Goal: Browse casually: Explore the website without a specific task or goal

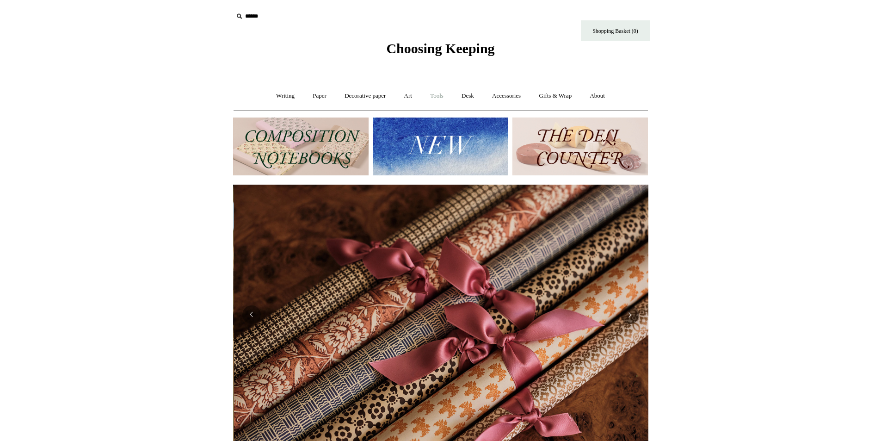
scroll to position [0, 831]
click at [508, 97] on link "Accessories +" at bounding box center [506, 96] width 45 height 25
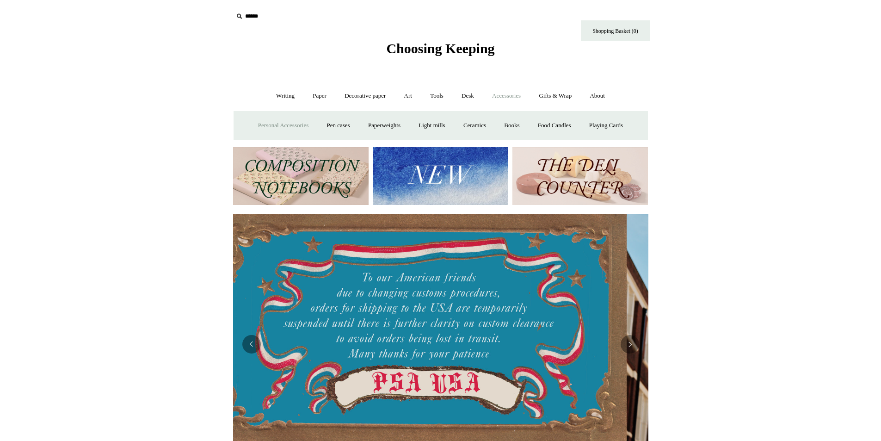
scroll to position [0, 0]
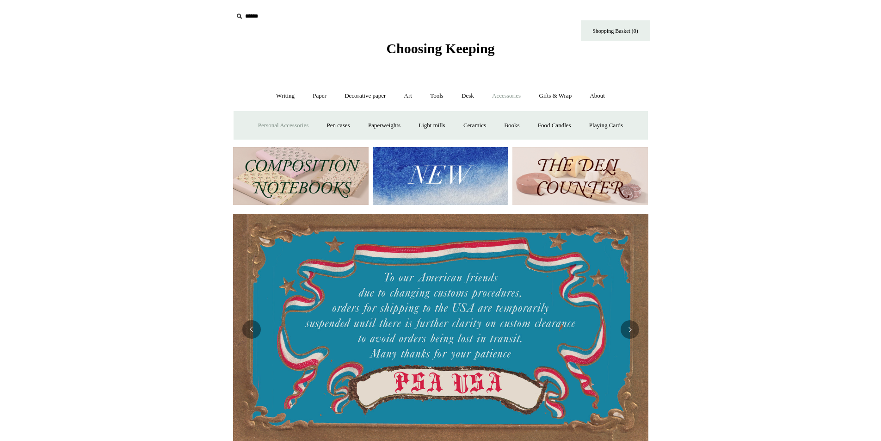
click at [265, 123] on link "Personal Accessories +" at bounding box center [283, 125] width 67 height 25
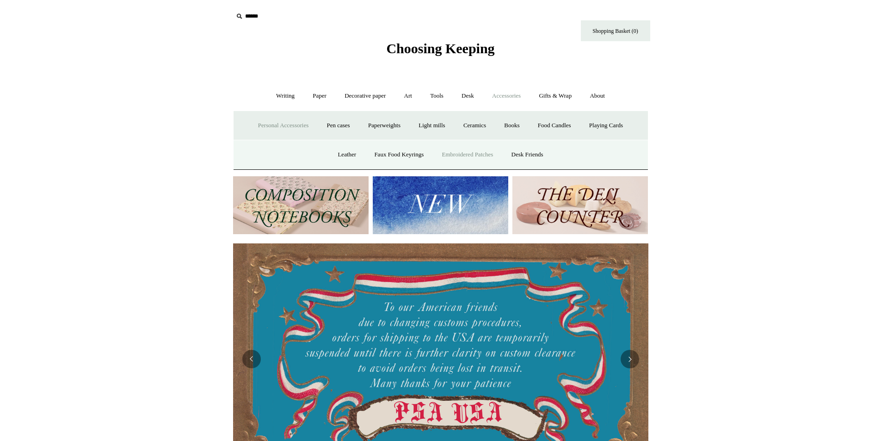
click at [483, 154] on link "Embroidered Patches" at bounding box center [468, 154] width 68 height 25
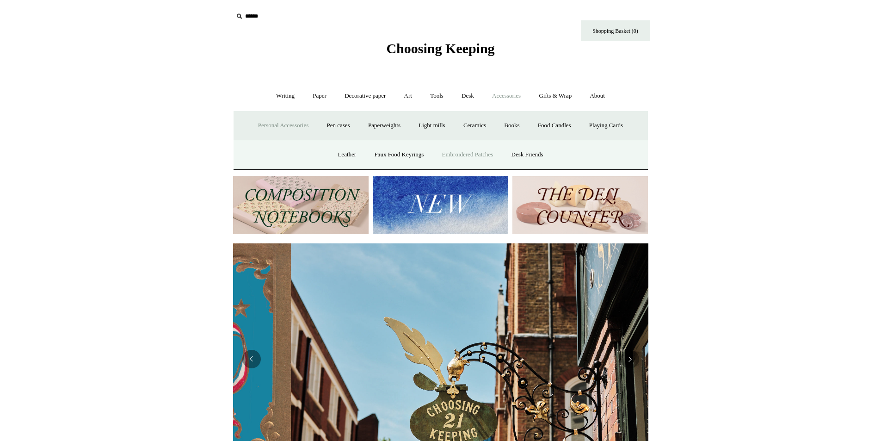
scroll to position [0, 415]
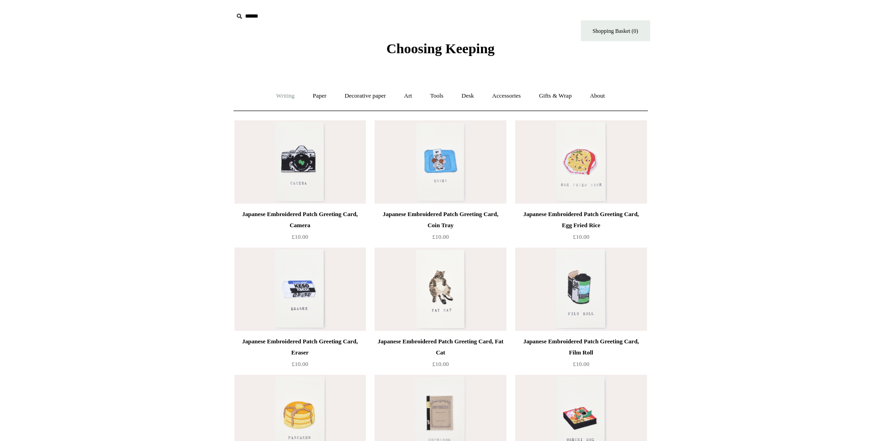
click at [278, 94] on link "Writing +" at bounding box center [285, 96] width 35 height 25
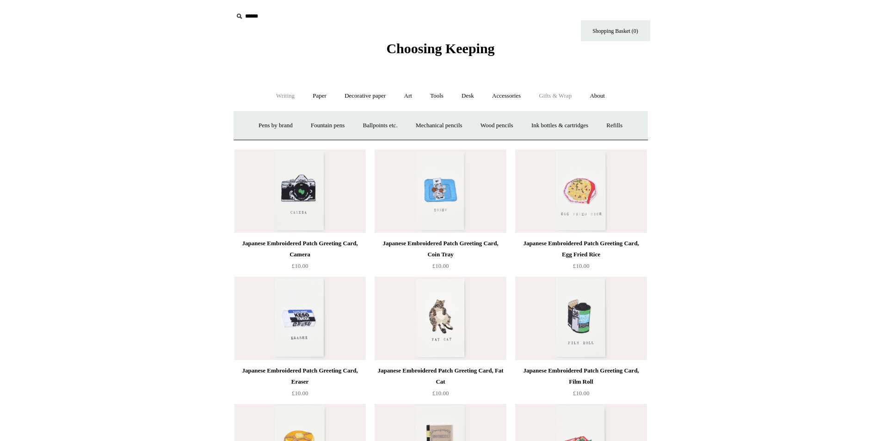
click at [551, 97] on link "Gifts & Wrap +" at bounding box center [555, 96] width 49 height 25
click at [551, 97] on link "Gifts & Wrap -" at bounding box center [555, 96] width 49 height 25
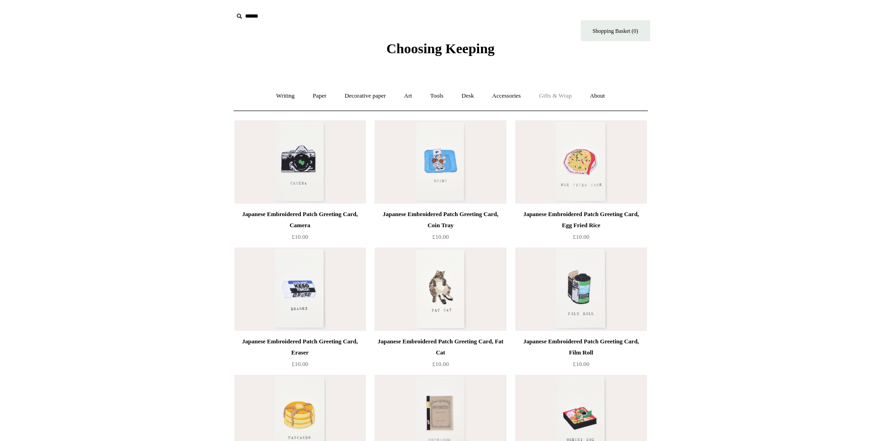
click at [551, 97] on link "Gifts & Wrap +" at bounding box center [555, 96] width 49 height 25
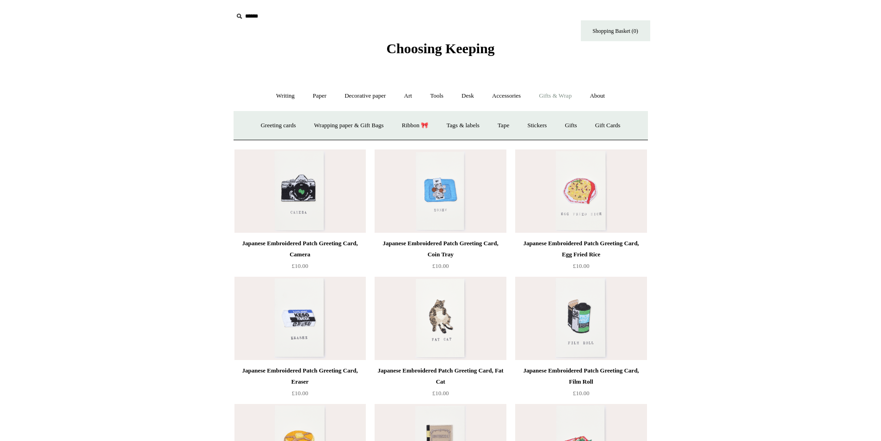
click at [238, 13] on icon at bounding box center [239, 16] width 10 height 10
click at [248, 15] on input "text" at bounding box center [290, 16] width 114 height 17
type input "**********"
click at [334, 8] on input "*" at bounding box center [338, 16] width 9 height 16
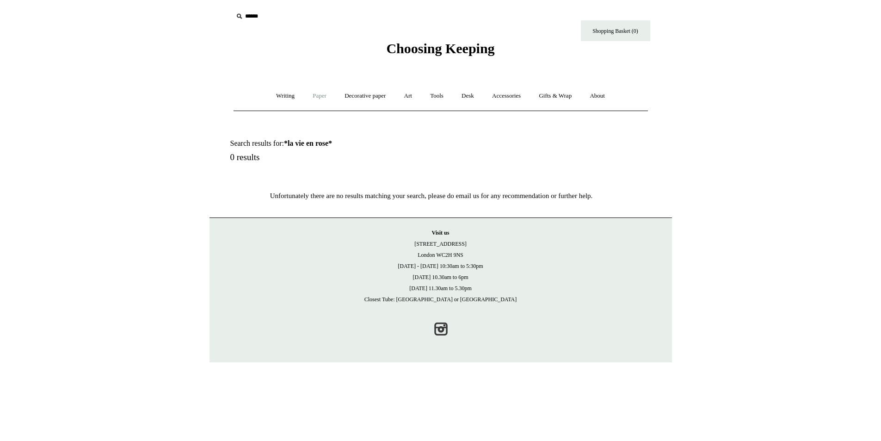
click at [318, 93] on link "Paper +" at bounding box center [319, 96] width 31 height 25
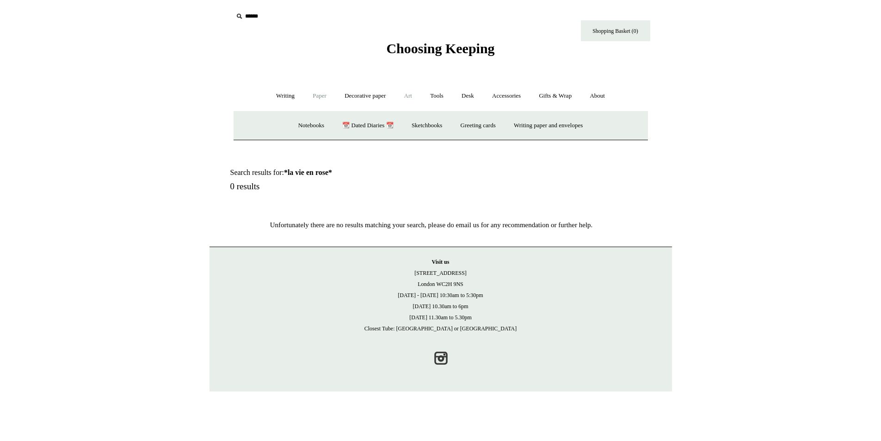
click at [407, 94] on link "Art +" at bounding box center [408, 96] width 25 height 25
click at [410, 127] on link "Pastels & charcoal" at bounding box center [401, 125] width 62 height 25
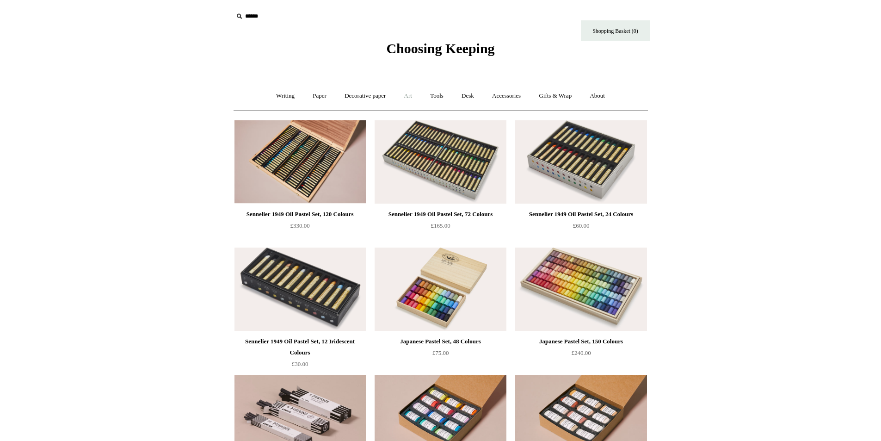
click at [413, 95] on link "Art +" at bounding box center [408, 96] width 25 height 25
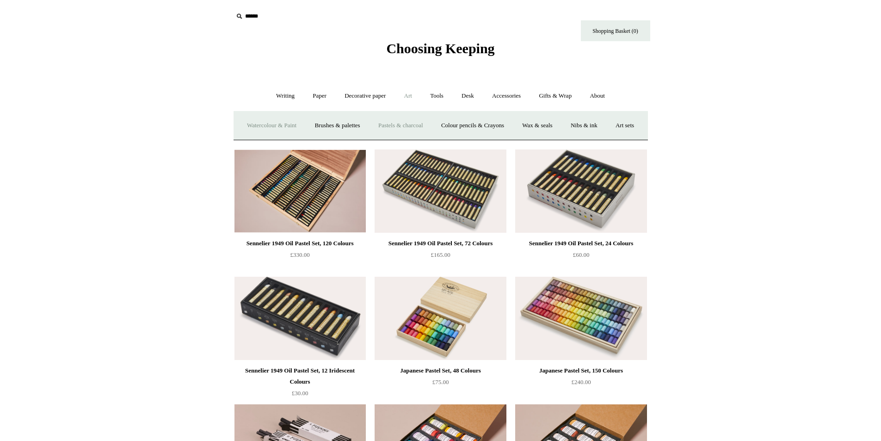
click at [298, 122] on link "Watercolour & Paint" at bounding box center [272, 125] width 66 height 25
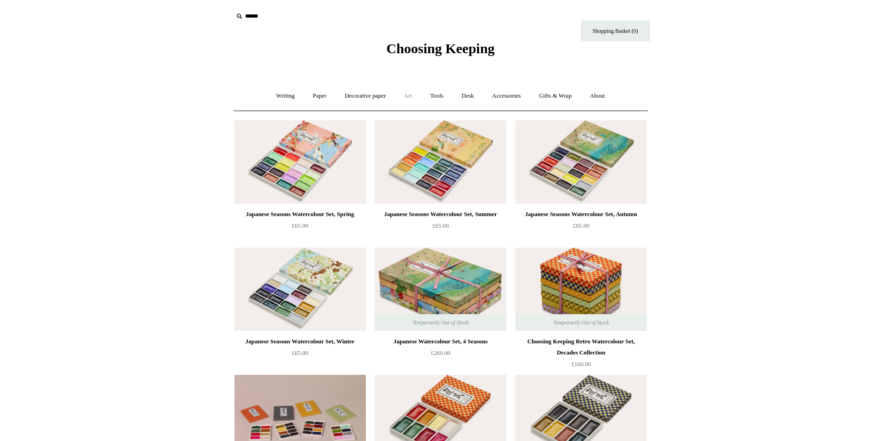
click at [414, 94] on link "Art +" at bounding box center [408, 96] width 25 height 25
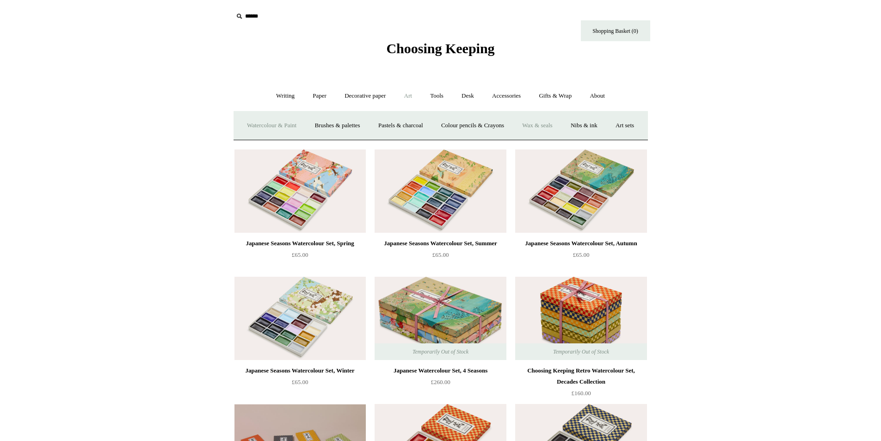
click at [561, 124] on link "Wax & seals" at bounding box center [537, 125] width 47 height 25
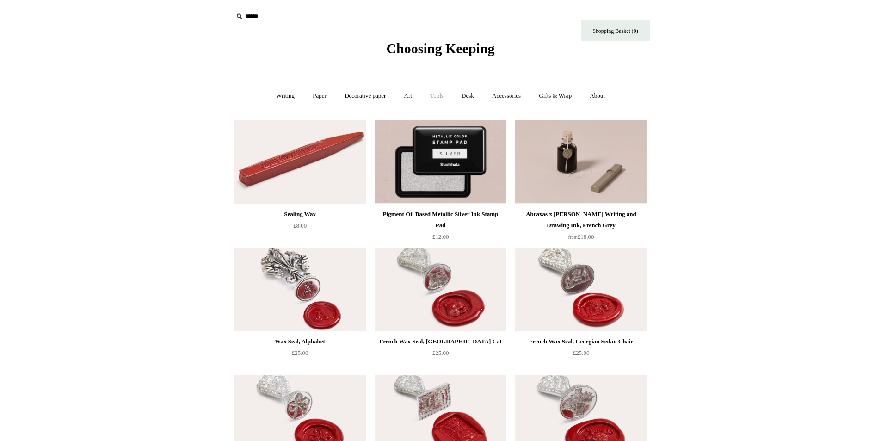
click at [439, 95] on link "Tools +" at bounding box center [437, 96] width 30 height 25
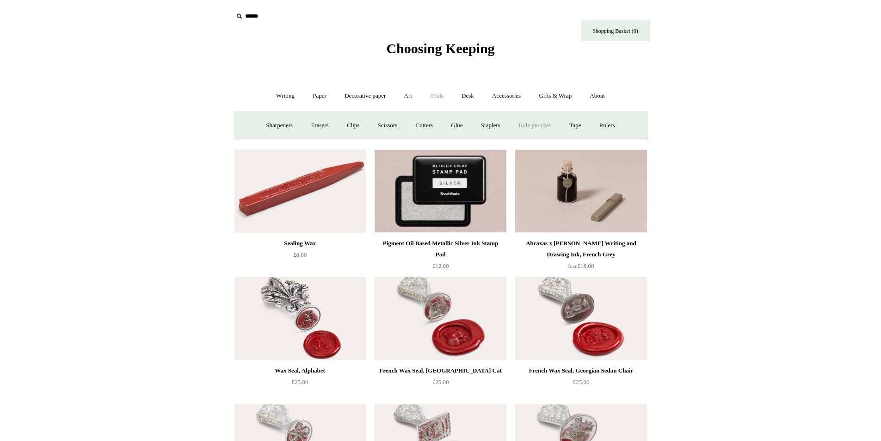
click at [544, 123] on link "Hole punches" at bounding box center [534, 125] width 49 height 25
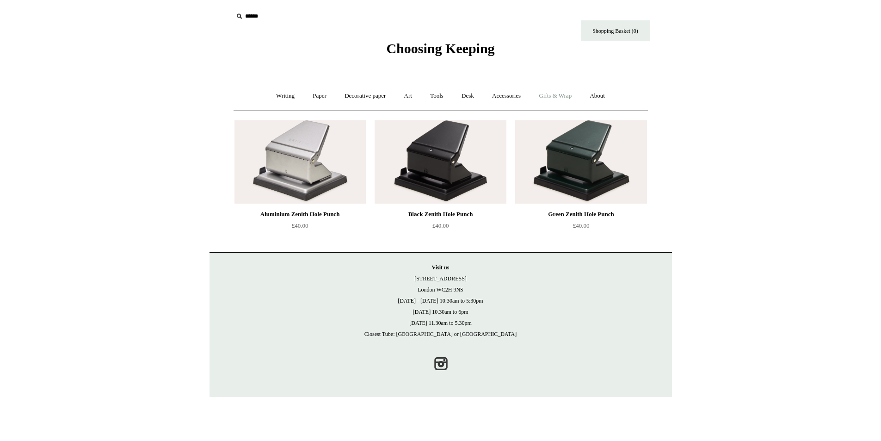
click at [565, 94] on link "Gifts & Wrap +" at bounding box center [555, 96] width 49 height 25
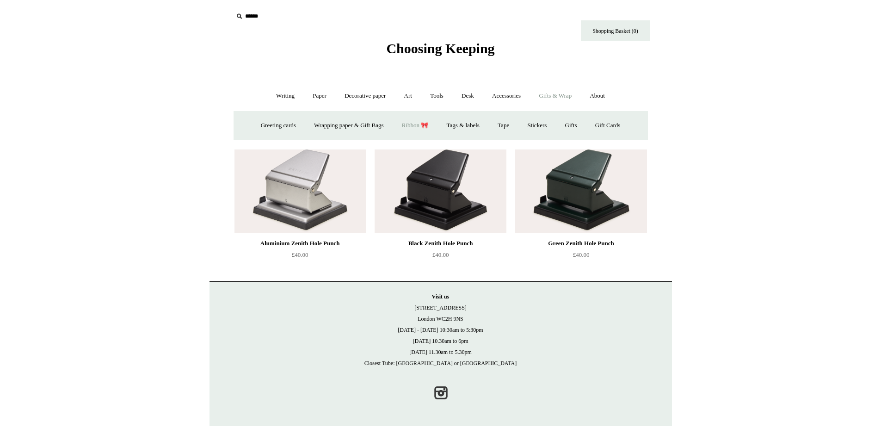
click at [416, 124] on link "Ribbon 🎀" at bounding box center [415, 125] width 43 height 25
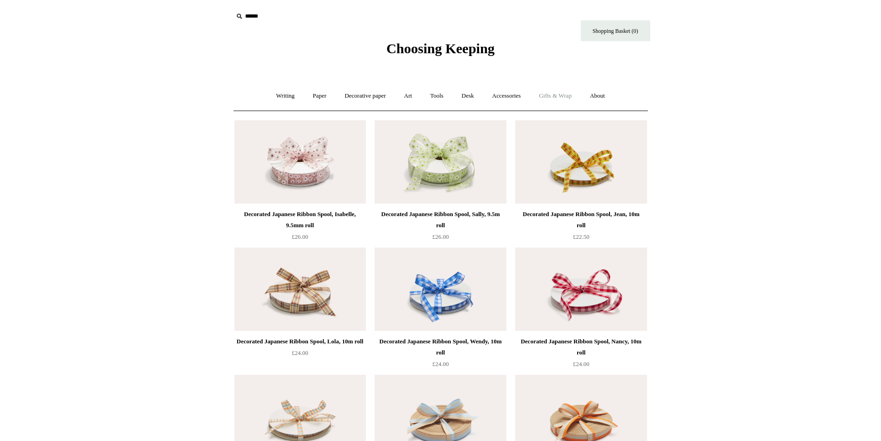
click at [568, 94] on link "Gifts & Wrap +" at bounding box center [555, 96] width 49 height 25
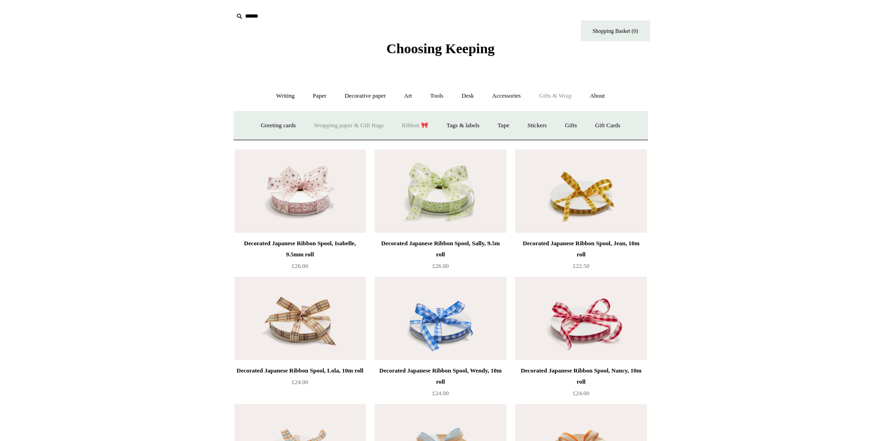
click at [339, 126] on link "Wrapping paper & Gift Bags" at bounding box center [349, 125] width 86 height 25
click at [539, 124] on link "Stickers" at bounding box center [537, 125] width 36 height 25
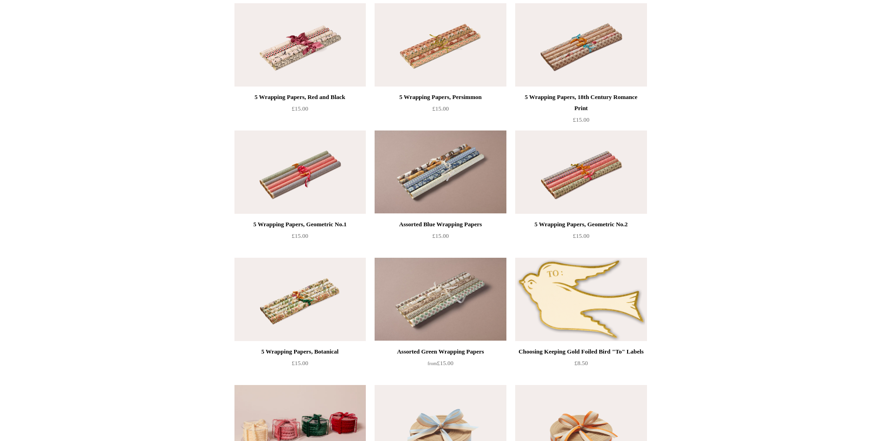
scroll to position [879, 0]
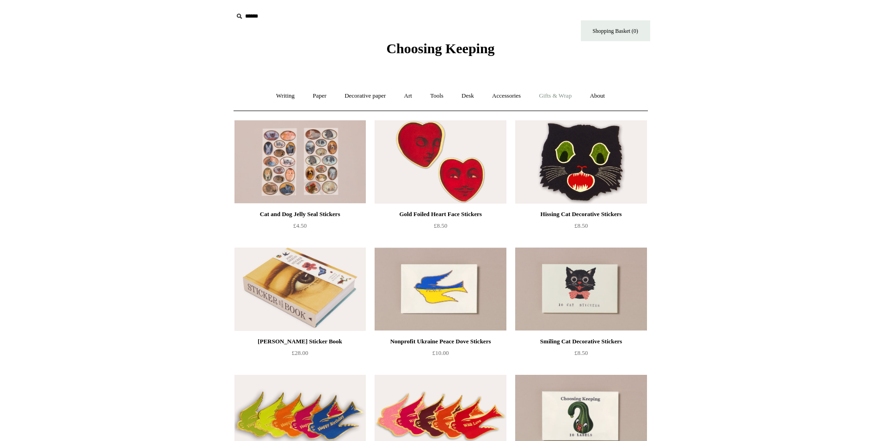
click at [571, 95] on link "Gifts & Wrap +" at bounding box center [555, 96] width 49 height 25
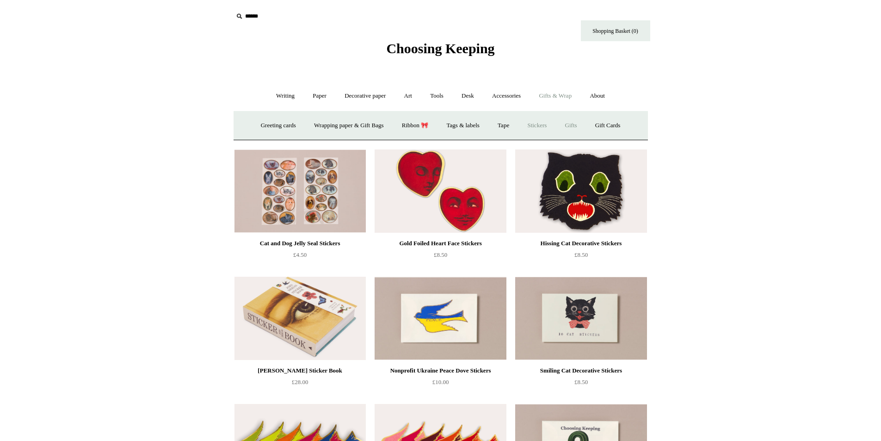
click at [574, 126] on link "Gifts +" at bounding box center [571, 125] width 29 height 25
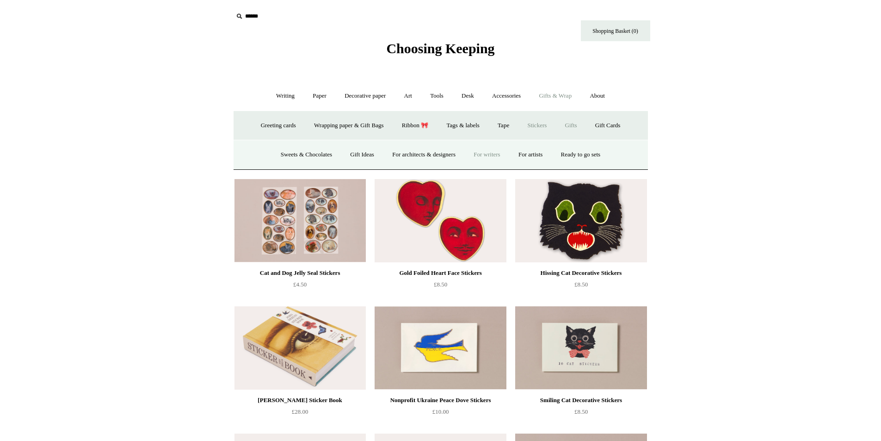
click at [483, 154] on link "For writers" at bounding box center [486, 154] width 43 height 25
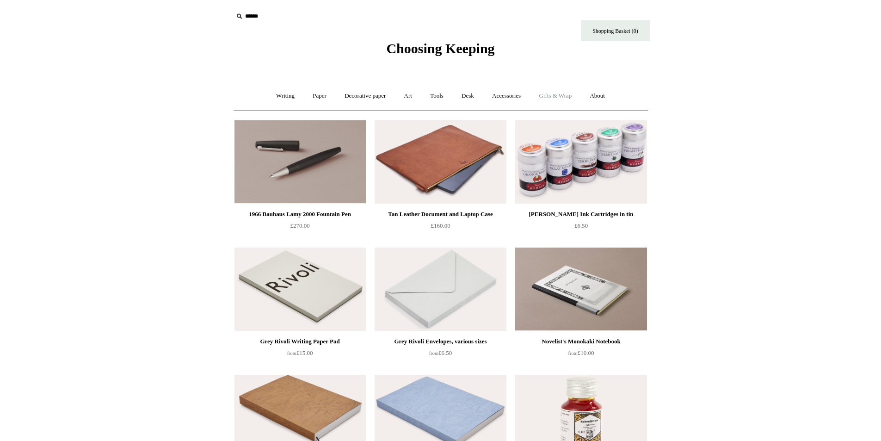
click at [571, 95] on link "Gifts & Wrap +" at bounding box center [555, 96] width 49 height 25
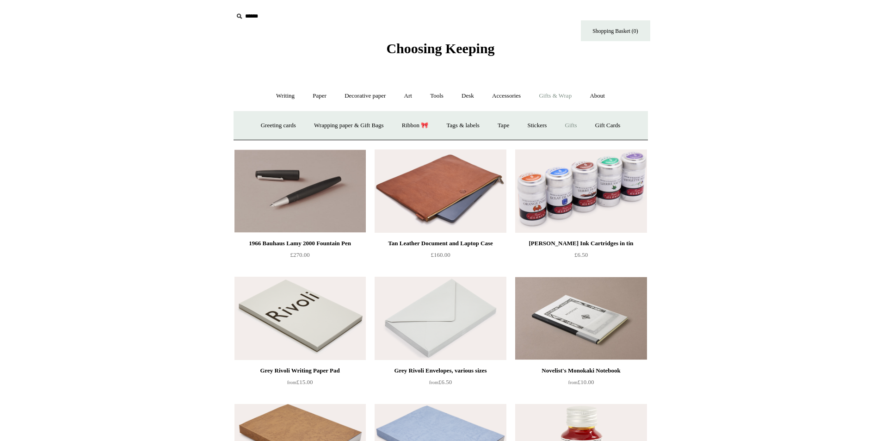
click at [574, 126] on link "Gifts +" at bounding box center [571, 125] width 29 height 25
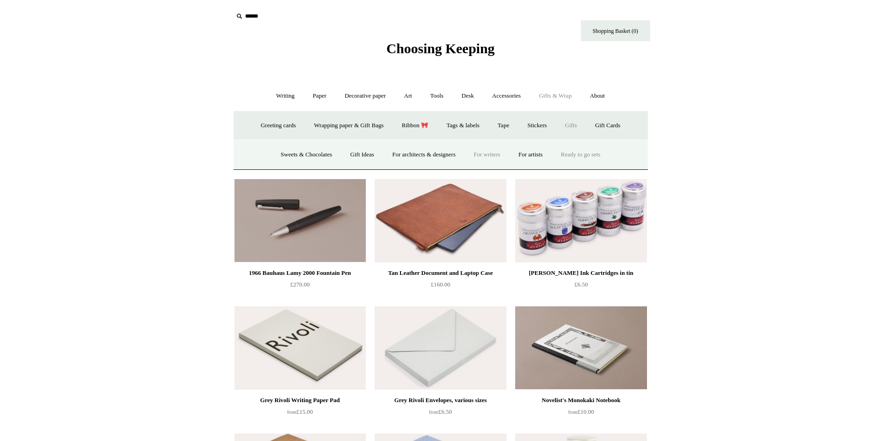
click at [591, 155] on link "Ready to go sets" at bounding box center [581, 154] width 56 height 25
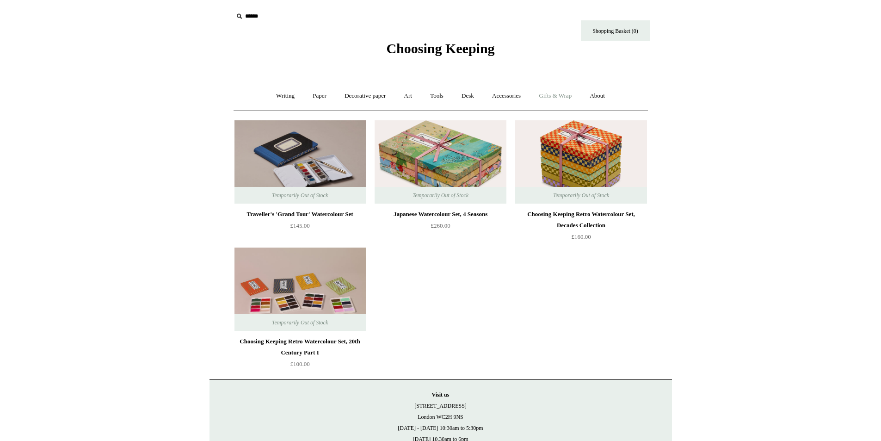
click at [572, 97] on link "Gifts & Wrap +" at bounding box center [555, 96] width 49 height 25
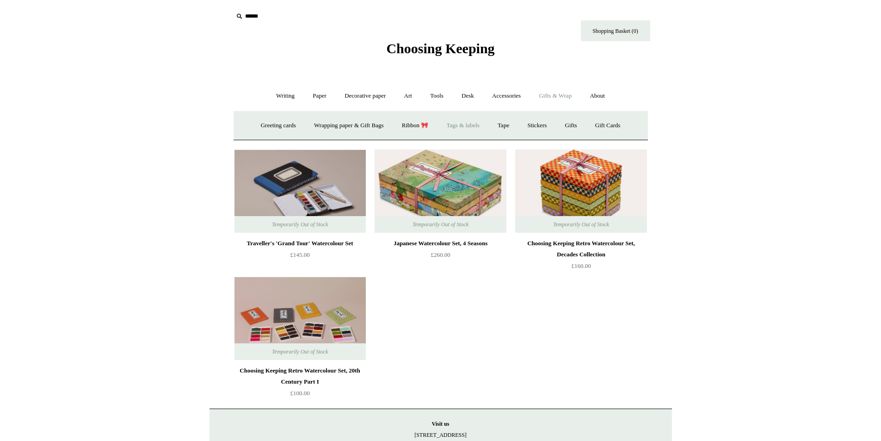
click at [475, 127] on link "Tags & labels" at bounding box center [462, 125] width 49 height 25
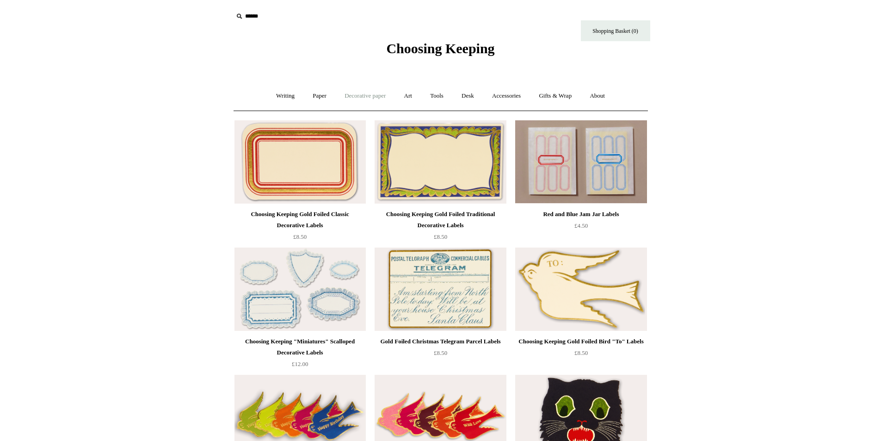
click at [383, 98] on link "Decorative paper +" at bounding box center [365, 96] width 58 height 25
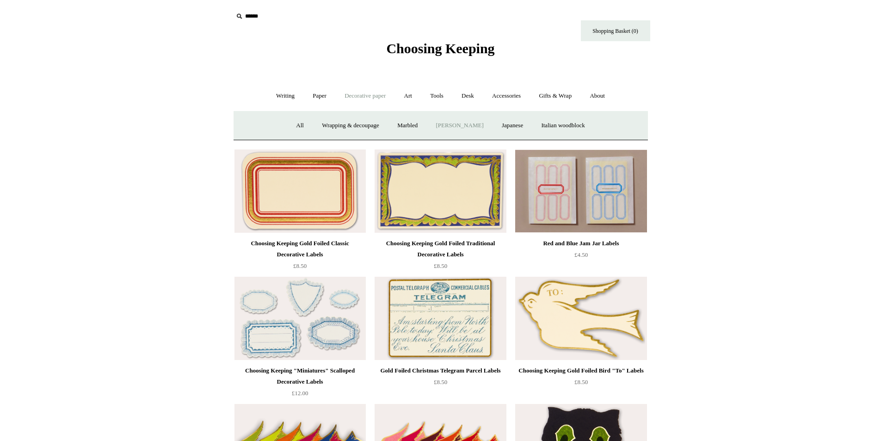
click at [468, 123] on link "[PERSON_NAME]" at bounding box center [459, 125] width 64 height 25
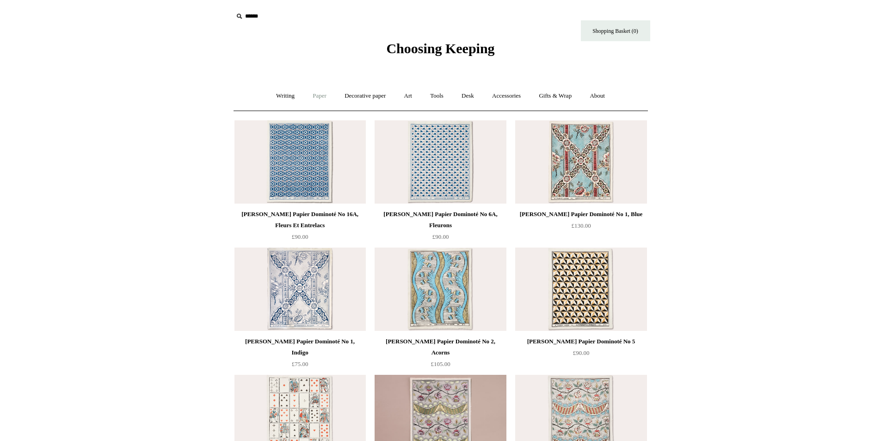
click at [312, 96] on link "Paper +" at bounding box center [319, 96] width 31 height 25
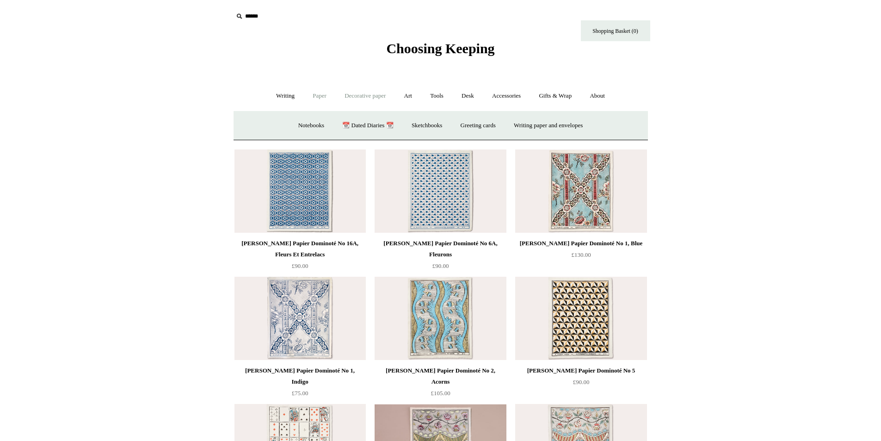
click at [367, 95] on link "Decorative paper +" at bounding box center [365, 96] width 58 height 25
click at [357, 122] on link "Wrapping & decoupage" at bounding box center [351, 125] width 74 height 25
